Goal: Obtain resource: Download file/media

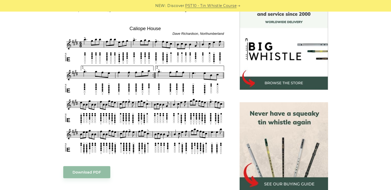
scroll to position [146, 0]
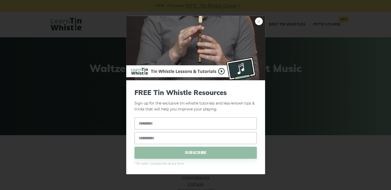
click at [258, 20] on link "×" at bounding box center [259, 22] width 8 height 8
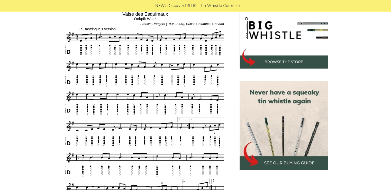
scroll to position [168, 0]
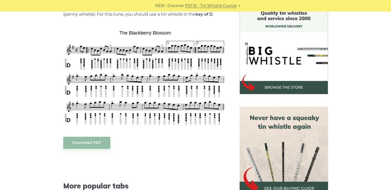
scroll to position [142, 0]
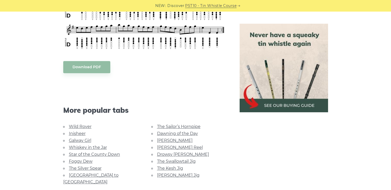
scroll to position [369, 0]
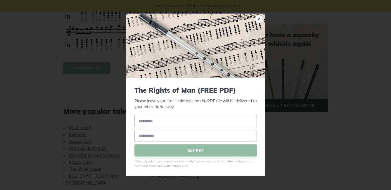
click at [81, 67] on body "NEW: Discover PST10 - Tin Whistle Course Lessons Fingering Charts Tabs & Notes …" at bounding box center [195, 87] width 391 height 913
click at [259, 17] on link "×" at bounding box center [259, 19] width 8 height 8
click at [97, 69] on body "NEW: Discover PST10 - Tin Whistle Course Lessons Fingering Charts Tabs & Notes …" at bounding box center [195, 87] width 391 height 913
click at [172, 121] on input "text" at bounding box center [196, 121] width 123 height 12
type input "***"
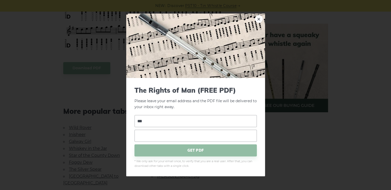
click at [173, 138] on input "email" at bounding box center [196, 135] width 123 height 12
type input "**********"
click at [185, 149] on span "GET PDF" at bounding box center [196, 150] width 123 height 12
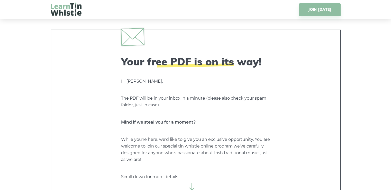
click at [101, 36] on div "Your free PDF is on its way! Hi [PERSON_NAME], The PDF will be in your inbox in…" at bounding box center [196, 116] width 290 height 172
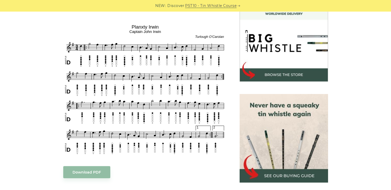
scroll to position [168, 0]
